Goal: Transaction & Acquisition: Book appointment/travel/reservation

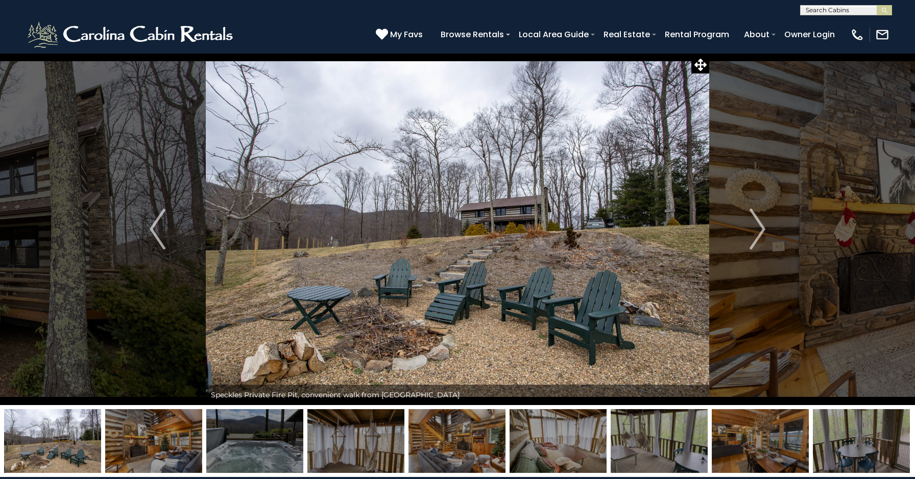
scroll to position [1, 0]
click at [848, 7] on input "text" at bounding box center [845, 12] width 89 height 10
type input "******"
click at [850, 22] on li "Banner Barn" at bounding box center [846, 23] width 91 height 9
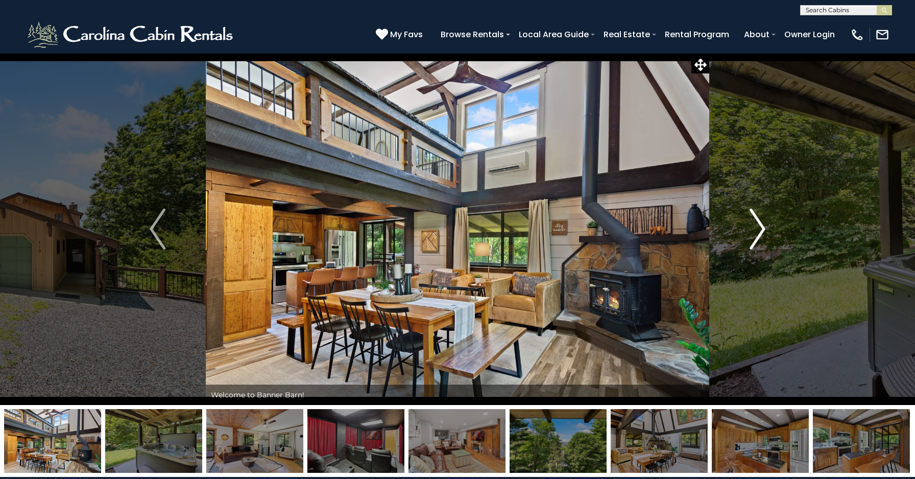
click at [753, 233] on img "Next" at bounding box center [757, 229] width 15 height 41
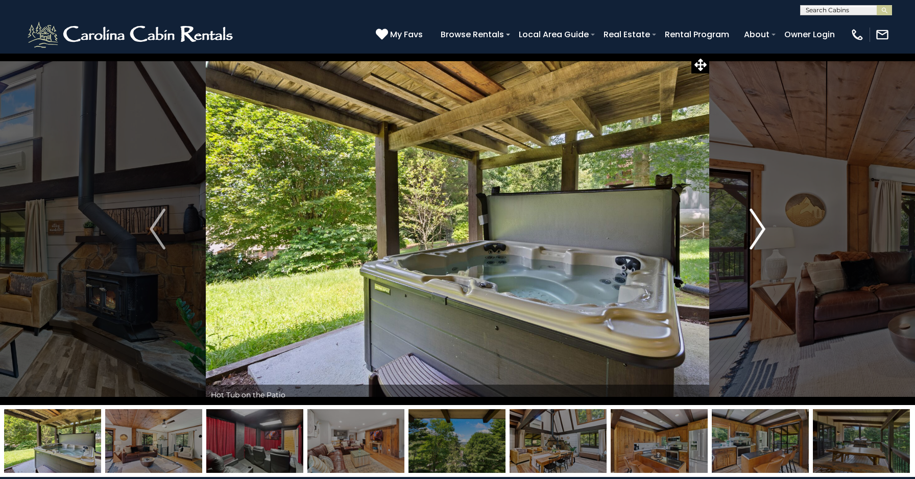
click at [753, 233] on img "Next" at bounding box center [757, 229] width 15 height 41
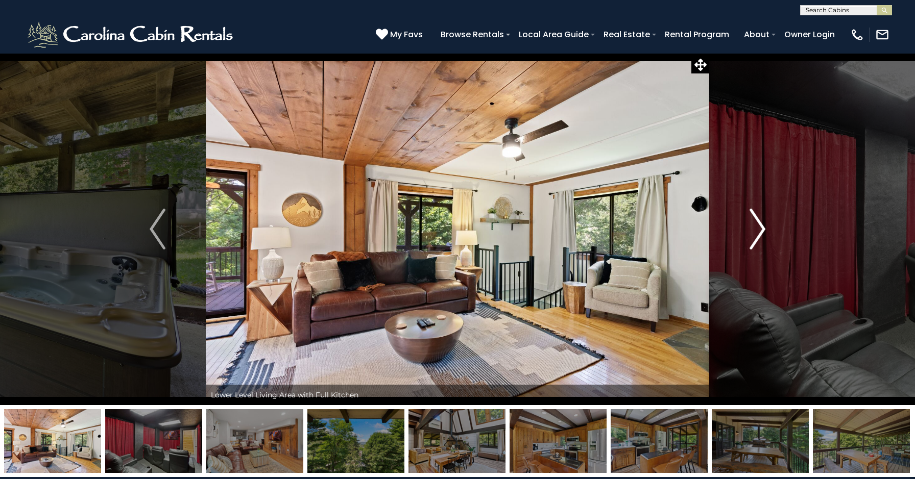
click at [753, 233] on img "Next" at bounding box center [757, 229] width 15 height 41
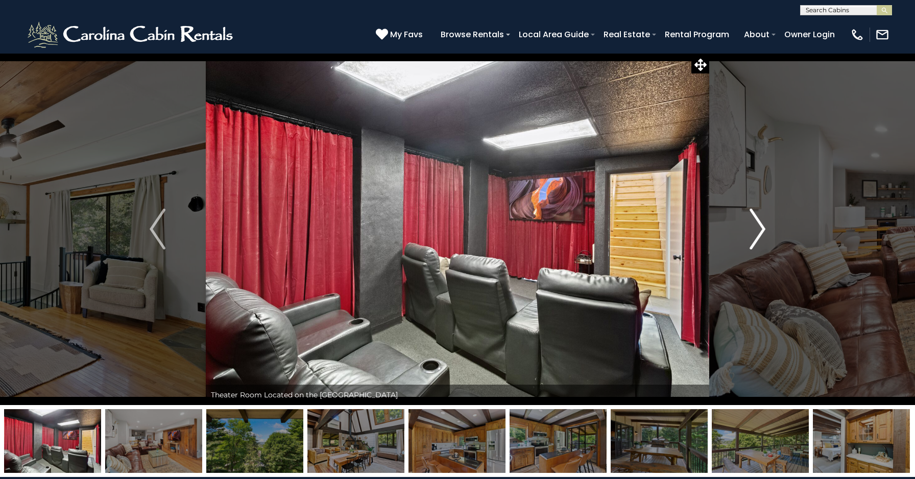
click at [753, 233] on img "Next" at bounding box center [757, 229] width 15 height 41
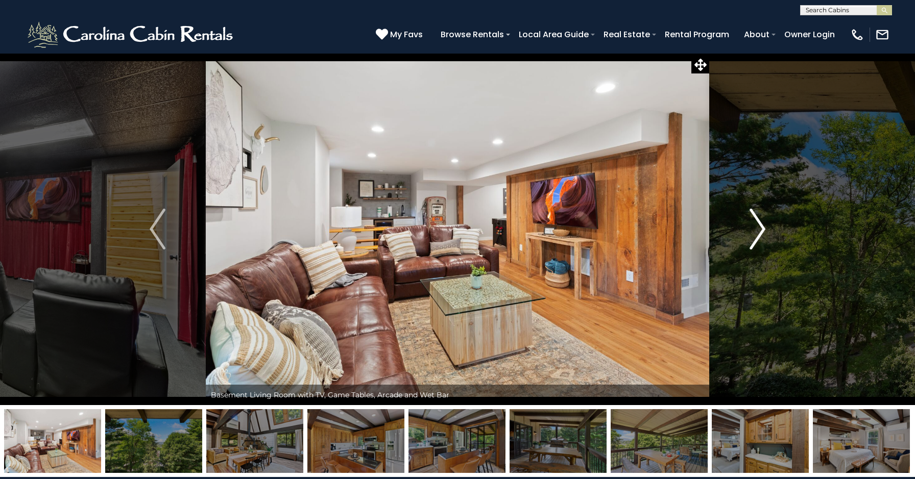
click at [753, 233] on img "Next" at bounding box center [757, 229] width 15 height 41
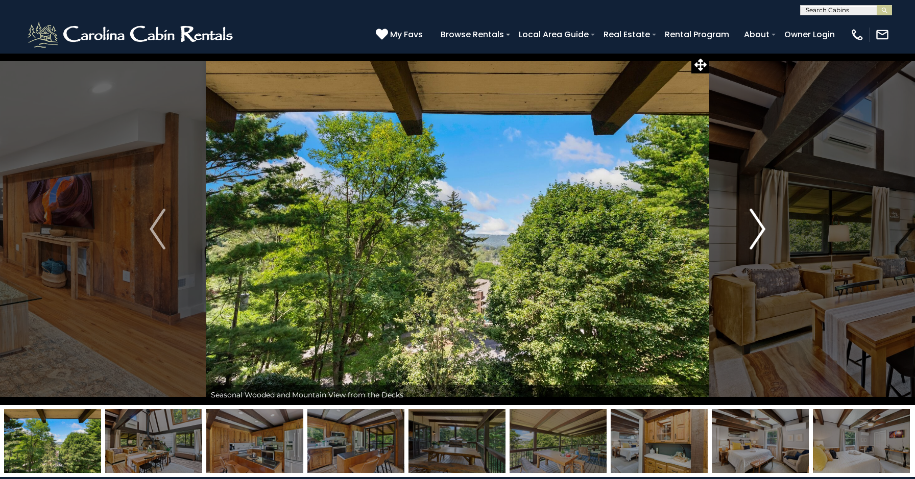
click at [753, 233] on img "Next" at bounding box center [757, 229] width 15 height 41
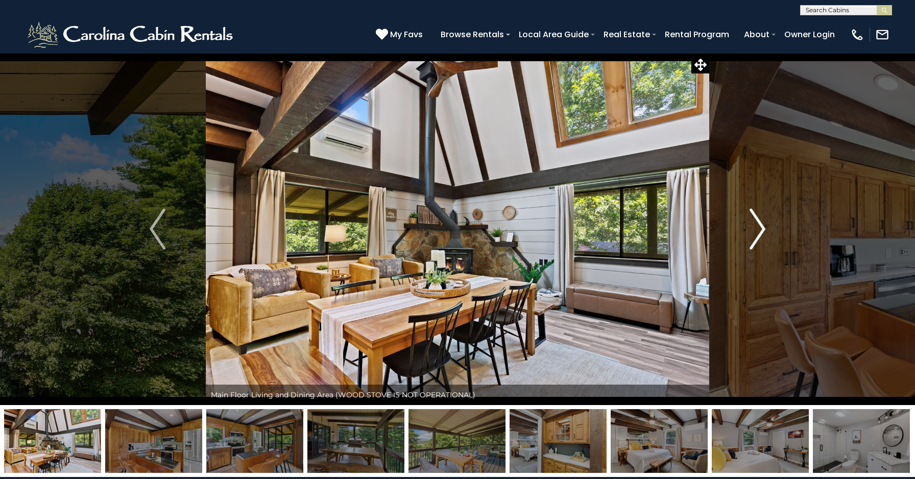
click at [753, 233] on img "Next" at bounding box center [757, 229] width 15 height 41
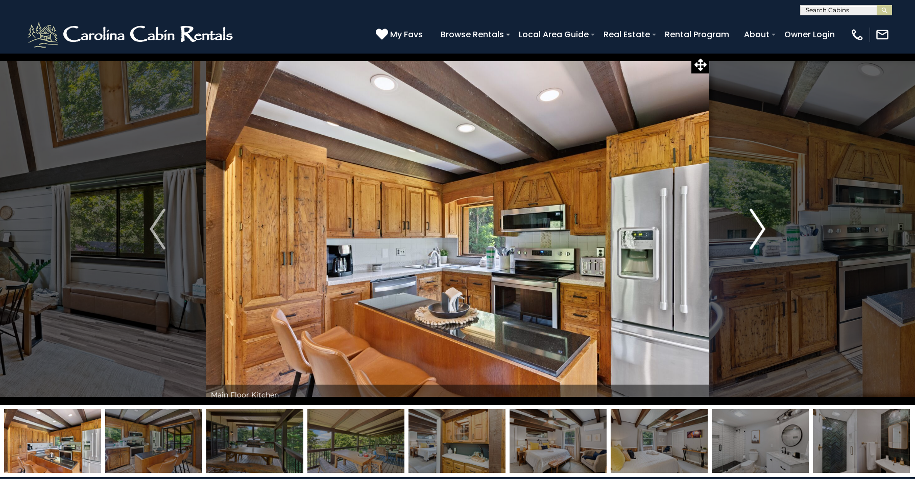
click at [753, 233] on img "Next" at bounding box center [757, 229] width 15 height 41
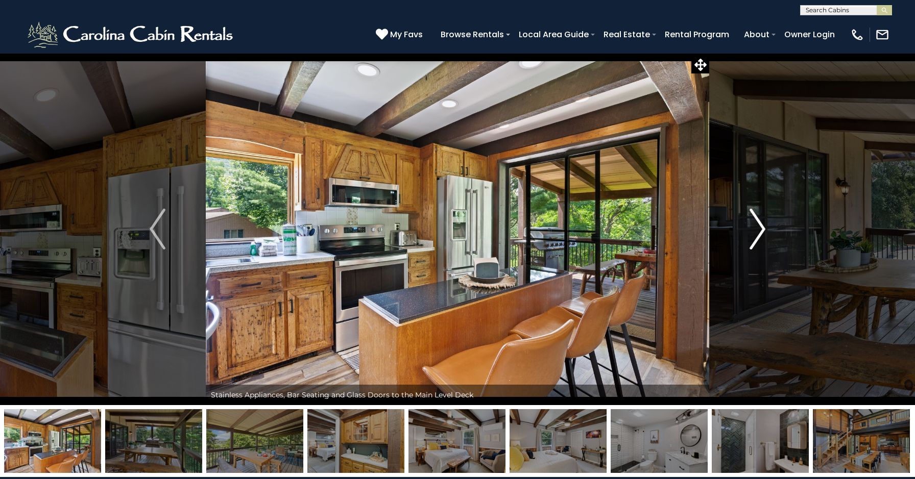
click at [753, 233] on img "Next" at bounding box center [757, 229] width 15 height 41
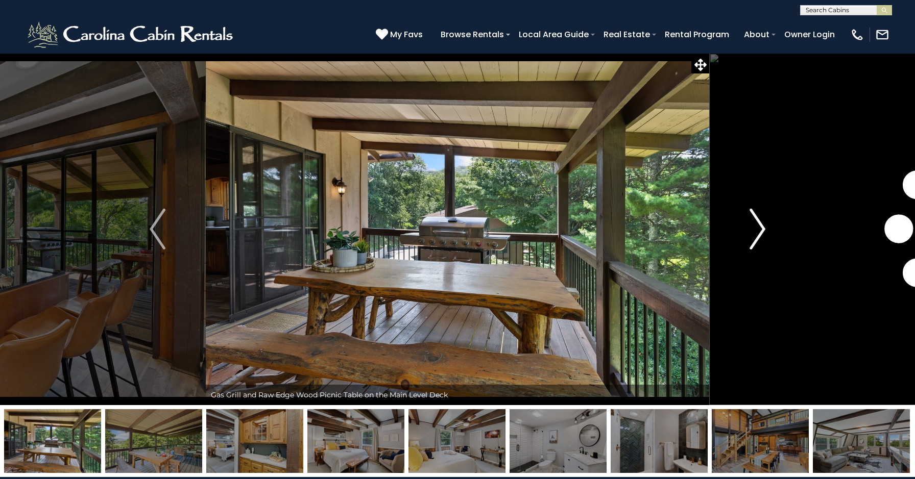
click at [753, 233] on img "Next" at bounding box center [757, 229] width 15 height 41
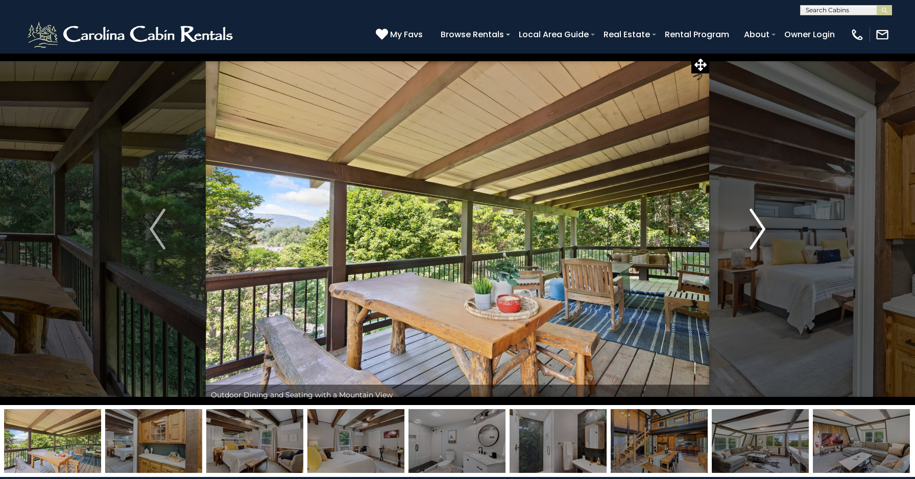
click at [753, 233] on img "Next" at bounding box center [757, 229] width 15 height 41
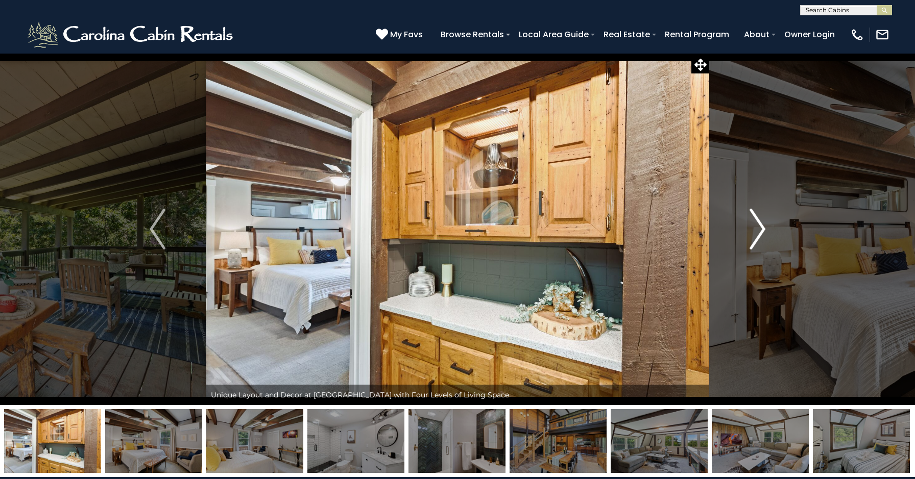
click at [753, 233] on img "Next" at bounding box center [757, 229] width 15 height 41
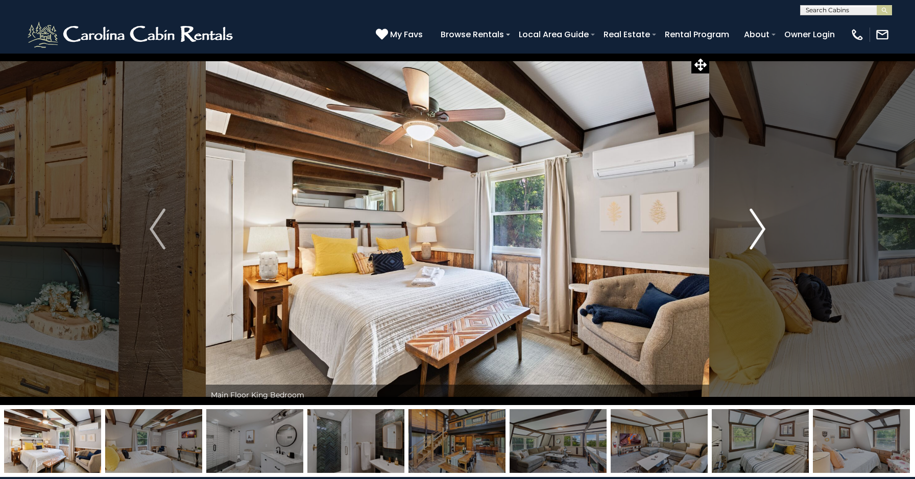
click at [753, 233] on img "Next" at bounding box center [757, 229] width 15 height 41
